Goal: Task Accomplishment & Management: Complete application form

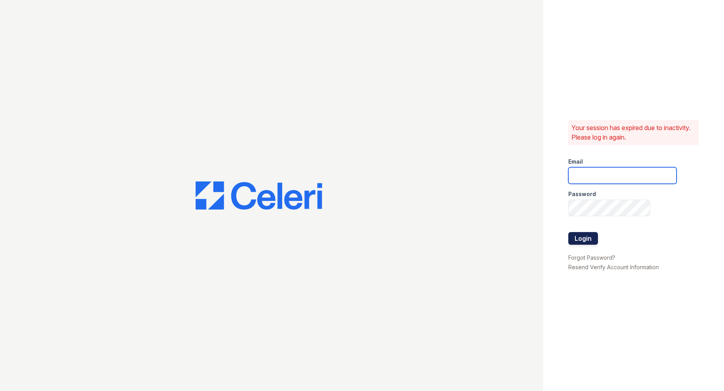
type input "[EMAIL_ADDRESS][DOMAIN_NAME]"
click at [590, 236] on button "Login" at bounding box center [583, 238] width 30 height 13
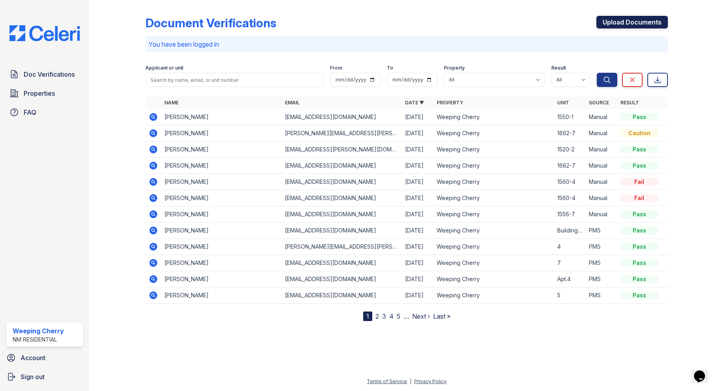
click at [621, 19] on link "Upload Documents" at bounding box center [632, 22] width 72 height 13
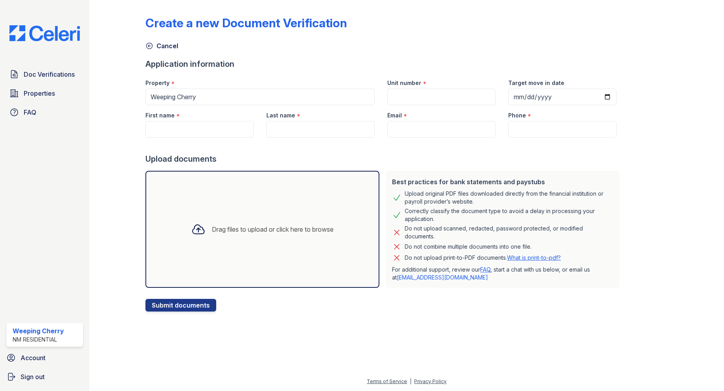
drag, startPoint x: 219, startPoint y: 120, endPoint x: 225, endPoint y: 126, distance: 9.2
click at [219, 120] on div "First name *" at bounding box center [199, 113] width 108 height 16
click at [226, 130] on input "First name" at bounding box center [199, 129] width 108 height 17
paste input "[PERSON_NAME]"
type input "[PERSON_NAME]"
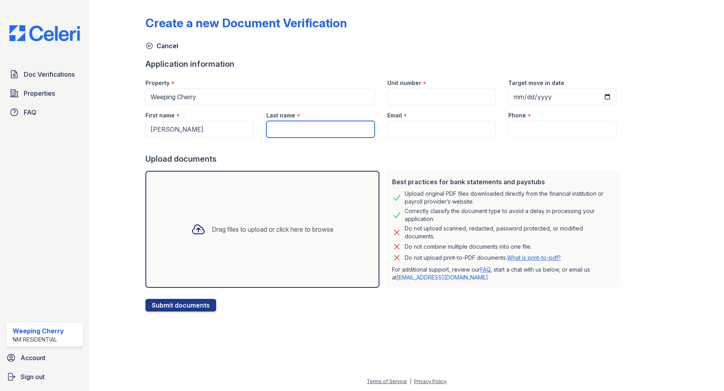
click at [286, 128] on input "Last name" at bounding box center [320, 129] width 108 height 17
type input "[PERSON_NAME]"
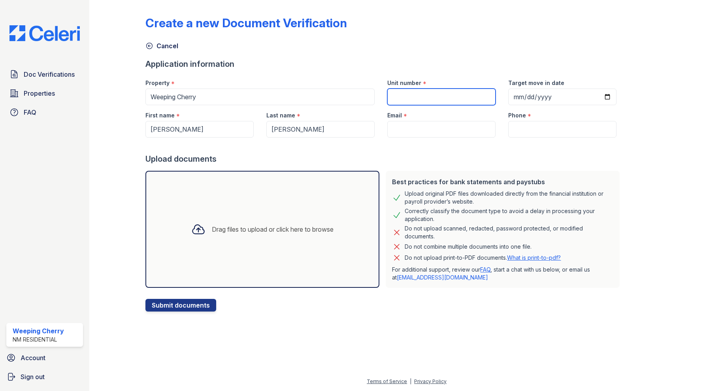
click at [414, 93] on input "Unit number" at bounding box center [441, 97] width 108 height 17
type input "1550-1"
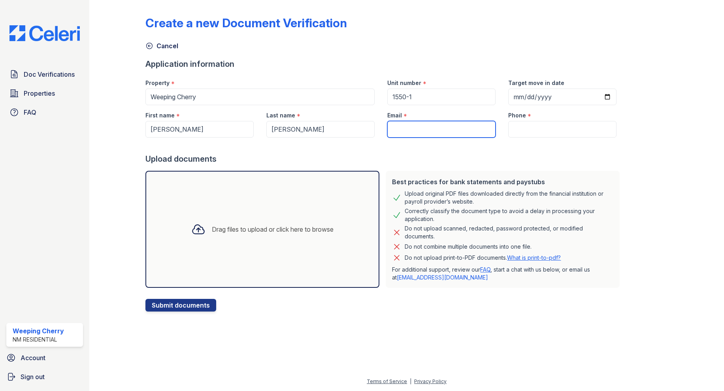
click at [451, 128] on input "Email" at bounding box center [441, 129] width 108 height 17
paste input "[EMAIL_ADDRESS][DOMAIN_NAME]"
type input "[EMAIL_ADDRESS][DOMAIN_NAME]"
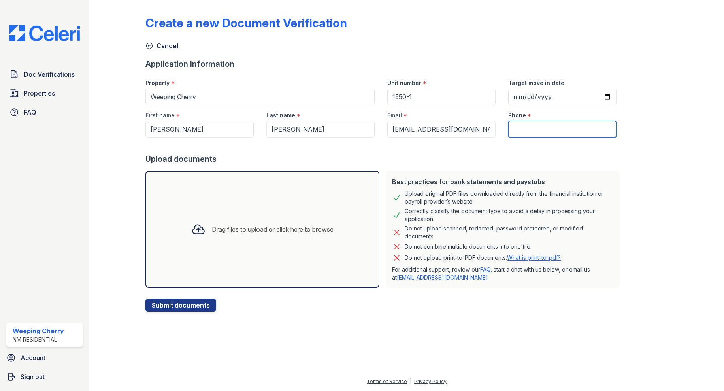
click at [523, 133] on input "Phone" at bounding box center [562, 129] width 108 height 17
paste input "216) 290-8646"
type input "216) 290-8646"
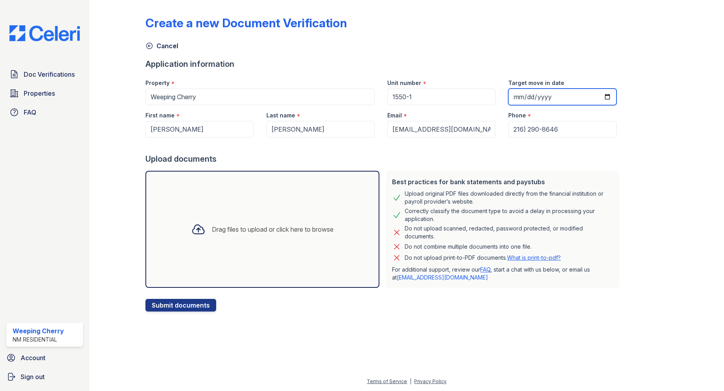
click at [596, 96] on input "Target move in date" at bounding box center [562, 97] width 108 height 17
click at [598, 94] on input "Target move in date" at bounding box center [562, 97] width 108 height 17
click at [599, 96] on input "Target move in date" at bounding box center [562, 97] width 108 height 17
click at [596, 94] on input "Target move in date" at bounding box center [562, 97] width 108 height 17
click at [541, 95] on input "Target move in date" at bounding box center [562, 97] width 108 height 17
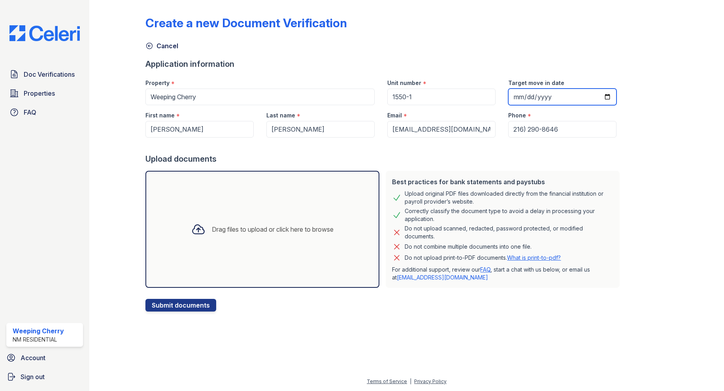
click at [596, 95] on input "Target move in date" at bounding box center [562, 97] width 108 height 17
click at [598, 94] on input "Target move in date" at bounding box center [562, 97] width 108 height 17
click at [596, 94] on input "Target move in date" at bounding box center [562, 97] width 108 height 17
click at [596, 97] on input "Target move in date" at bounding box center [562, 97] width 108 height 17
type input "[DATE]"
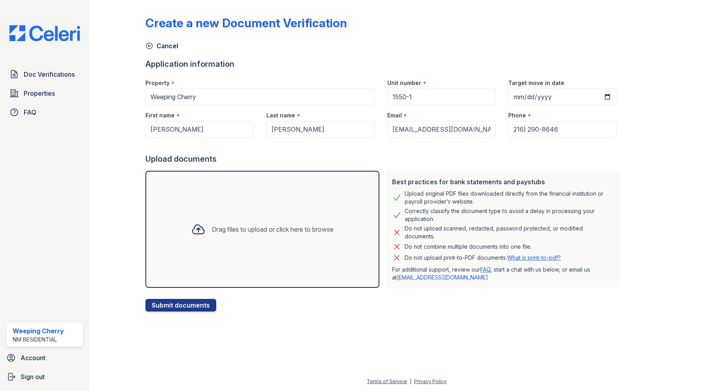
click at [309, 233] on div "Drag files to upload or click here to browse" at bounding box center [273, 228] width 122 height 9
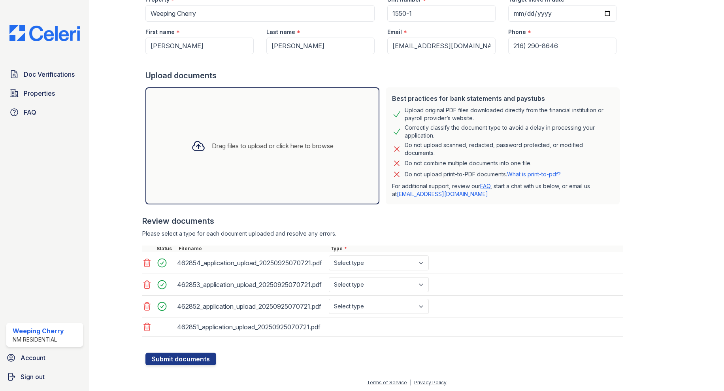
scroll to position [85, 0]
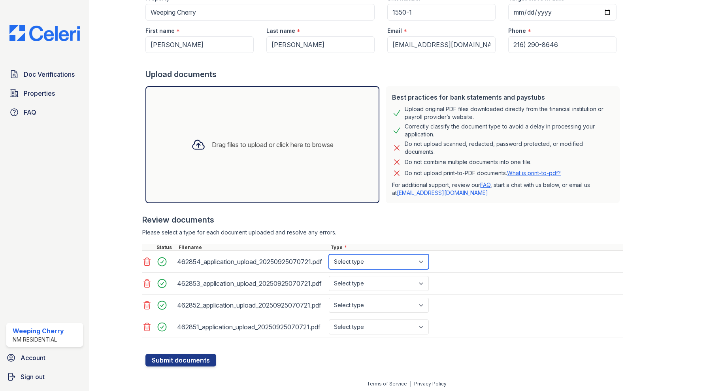
click at [405, 262] on select "Select type Paystub Bank Statement Offer Letter Tax Documents Benefit Award Let…" at bounding box center [379, 261] width 100 height 15
select select "paystub"
click at [329, 254] on select "Select type Paystub Bank Statement Offer Letter Tax Documents Benefit Award Let…" at bounding box center [379, 261] width 100 height 15
click at [403, 281] on select "Select type Paystub Bank Statement Offer Letter Tax Documents Benefit Award Let…" at bounding box center [379, 283] width 100 height 15
select select "paystub"
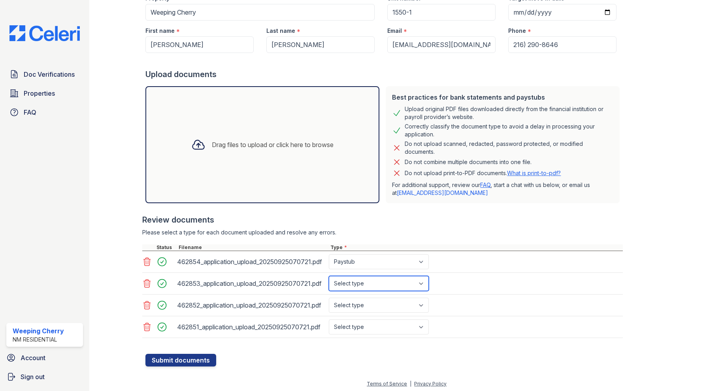
click at [329, 276] on select "Select type Paystub Bank Statement Offer Letter Tax Documents Benefit Award Let…" at bounding box center [379, 283] width 100 height 15
click at [405, 302] on select "Select type Paystub Bank Statement Offer Letter Tax Documents Benefit Award Let…" at bounding box center [379, 305] width 100 height 15
select select "paystub"
click at [329, 298] on select "Select type Paystub Bank Statement Offer Letter Tax Documents Benefit Award Let…" at bounding box center [379, 305] width 100 height 15
click at [406, 328] on select "Select type Paystub Bank Statement Offer Letter Tax Documents Benefit Award Let…" at bounding box center [379, 326] width 100 height 15
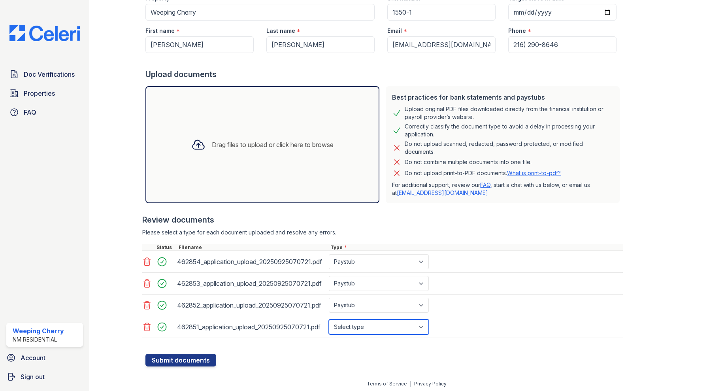
select select "paystub"
click at [329, 319] on select "Select type Paystub Bank Statement Offer Letter Tax Documents Benefit Award Let…" at bounding box center [379, 326] width 100 height 15
click at [198, 361] on button "Submit documents" at bounding box center [180, 360] width 71 height 13
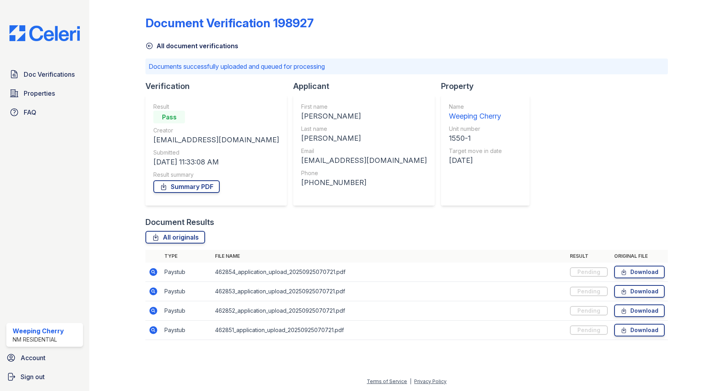
click at [147, 45] on icon at bounding box center [150, 46] width 6 height 6
